Goal: Transaction & Acquisition: Book appointment/travel/reservation

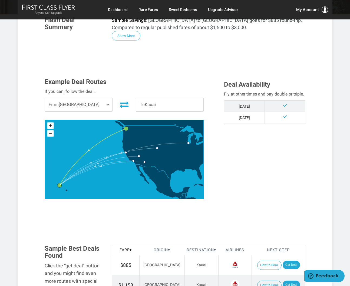
scroll to position [103, 0]
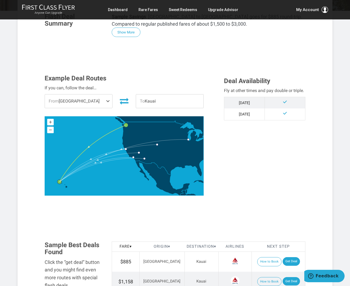
click at [108, 103] on span at bounding box center [109, 102] width 6 height 14
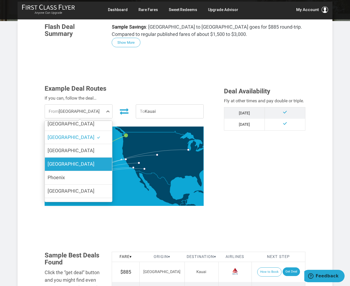
scroll to position [0, 0]
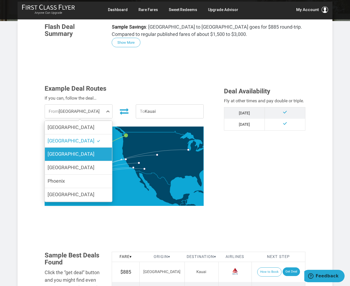
click at [88, 157] on label "[GEOGRAPHIC_DATA]" at bounding box center [78, 154] width 67 height 13
click at [0, 0] on input "[GEOGRAPHIC_DATA]" at bounding box center [0, 0] width 0 height 0
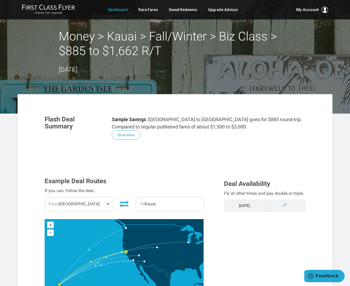
click at [125, 10] on link "Dashboard" at bounding box center [118, 10] width 20 height 10
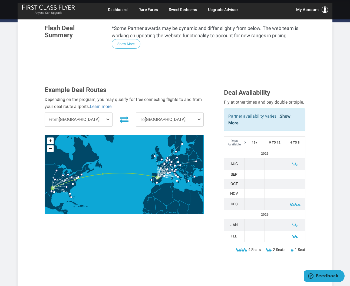
scroll to position [109, 0]
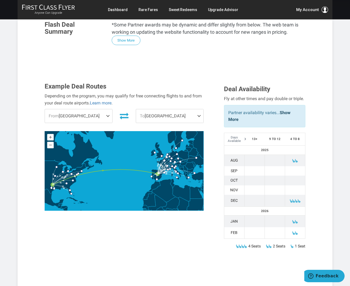
click at [106, 109] on span at bounding box center [109, 116] width 6 height 14
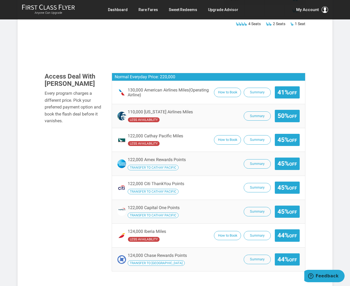
scroll to position [336, 0]
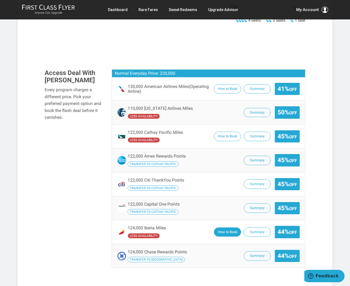
click at [226, 228] on button "How to Book" at bounding box center [227, 232] width 27 height 9
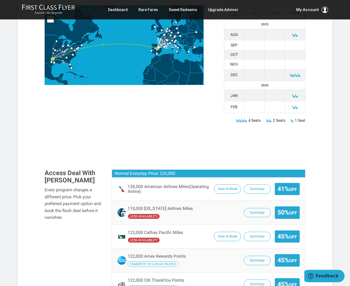
scroll to position [263, 0]
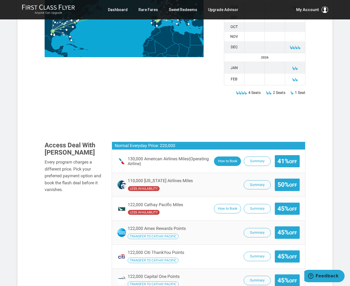
click at [226, 157] on button "How to Book" at bounding box center [227, 161] width 27 height 9
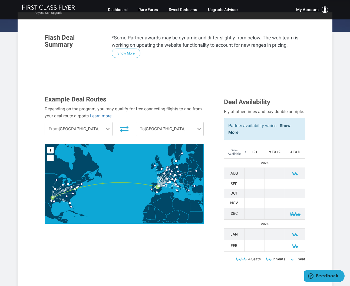
scroll to position [69, 0]
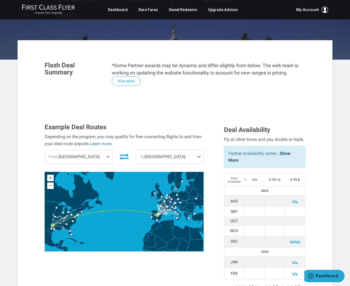
click at [171, 150] on span "To Madrid" at bounding box center [169, 157] width 67 height 14
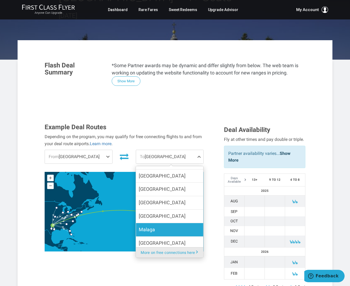
scroll to position [177, 0]
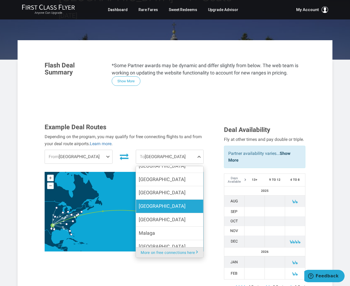
click at [161, 200] on label "London" at bounding box center [169, 206] width 67 height 13
click at [0, 0] on input "London" at bounding box center [0, 0] width 0 height 0
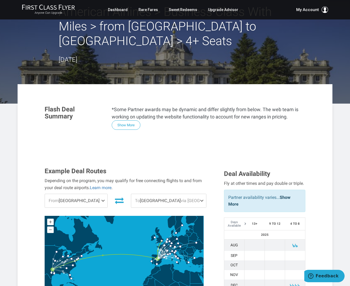
scroll to position [18, 0]
